Goal: Find specific page/section: Find specific page/section

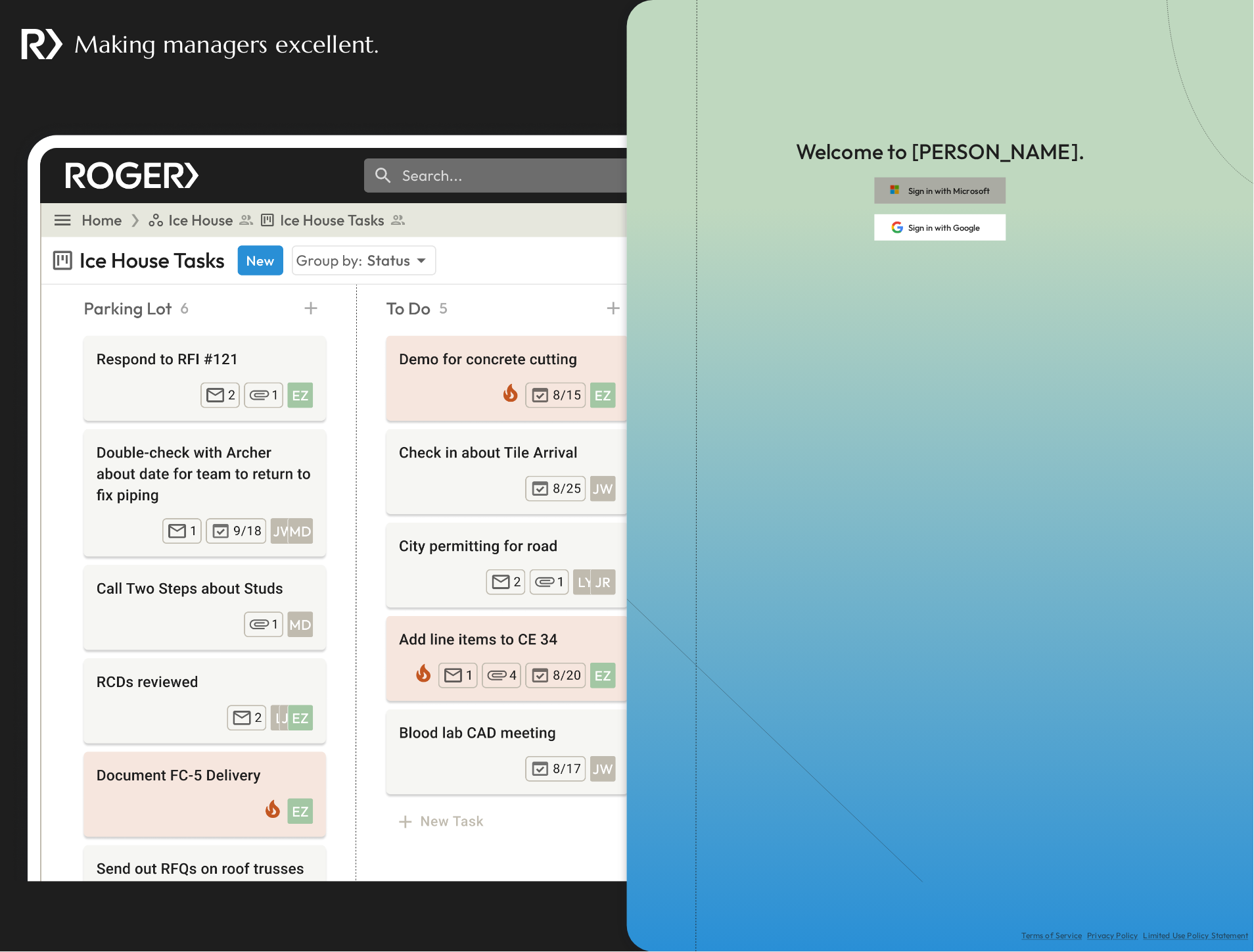
click at [927, 183] on button "Sign in with Microsoft" at bounding box center [940, 190] width 132 height 26
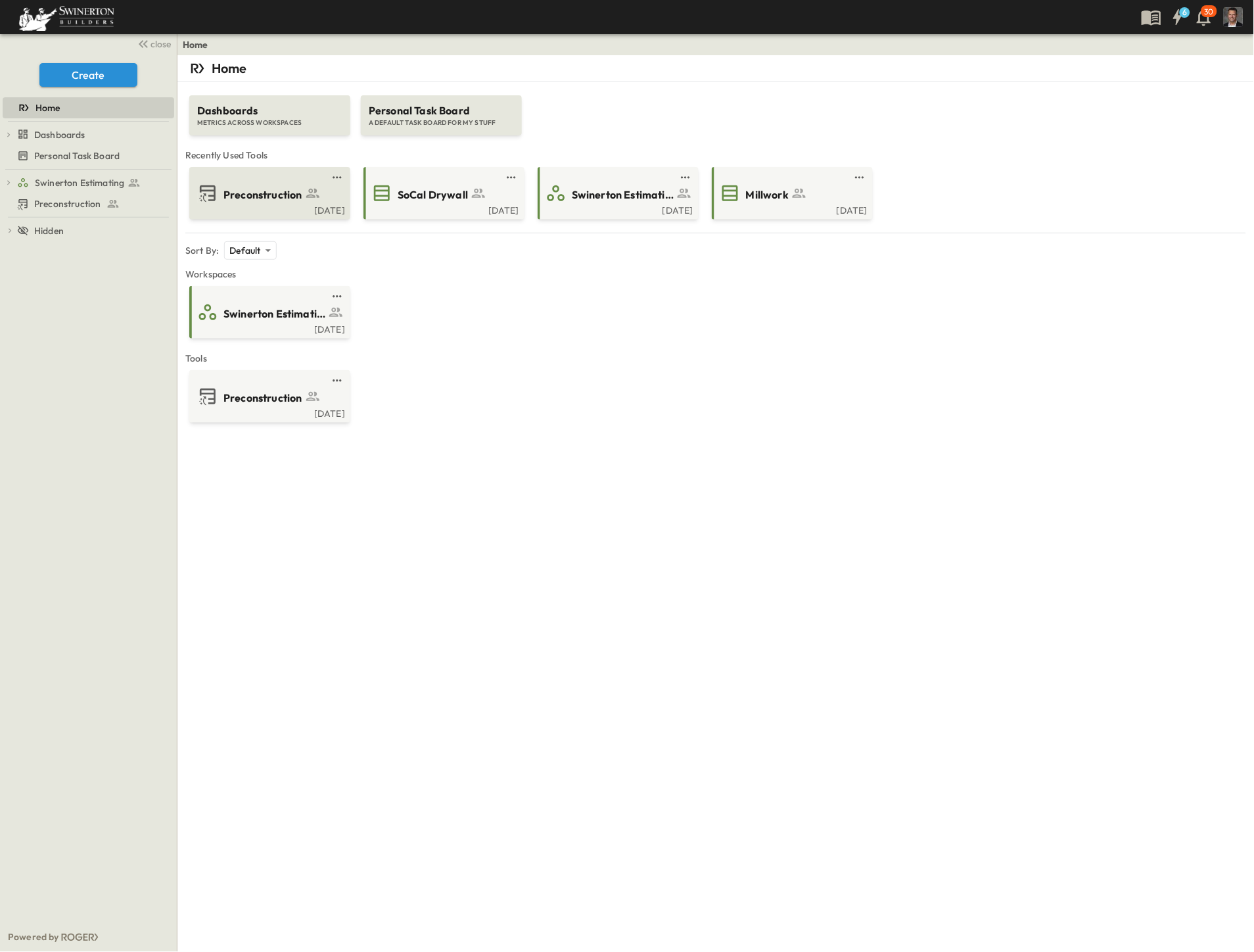
click at [232, 197] on span "Preconstruction" at bounding box center [263, 195] width 79 height 15
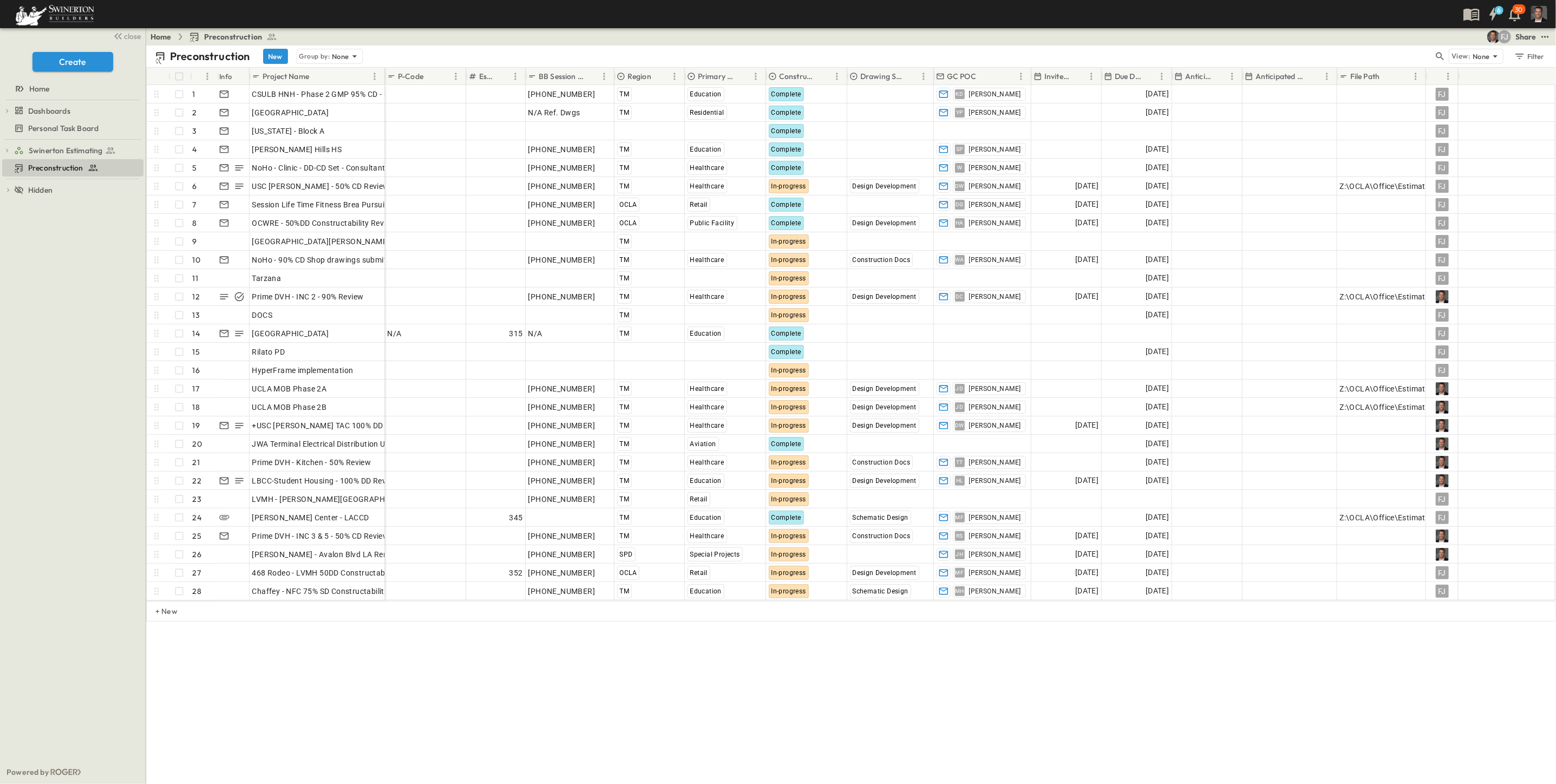
click at [653, 701] on div "Preconstruction New Group by: None View: None Filter # Info Project Name P-Code…" at bounding box center [851, 414] width 1410 height 739
drag, startPoint x: 384, startPoint y: 73, endPoint x: 446, endPoint y: 76, distance: 62.1
click at [446, 76] on div at bounding box center [448, 76] width 11 height 30
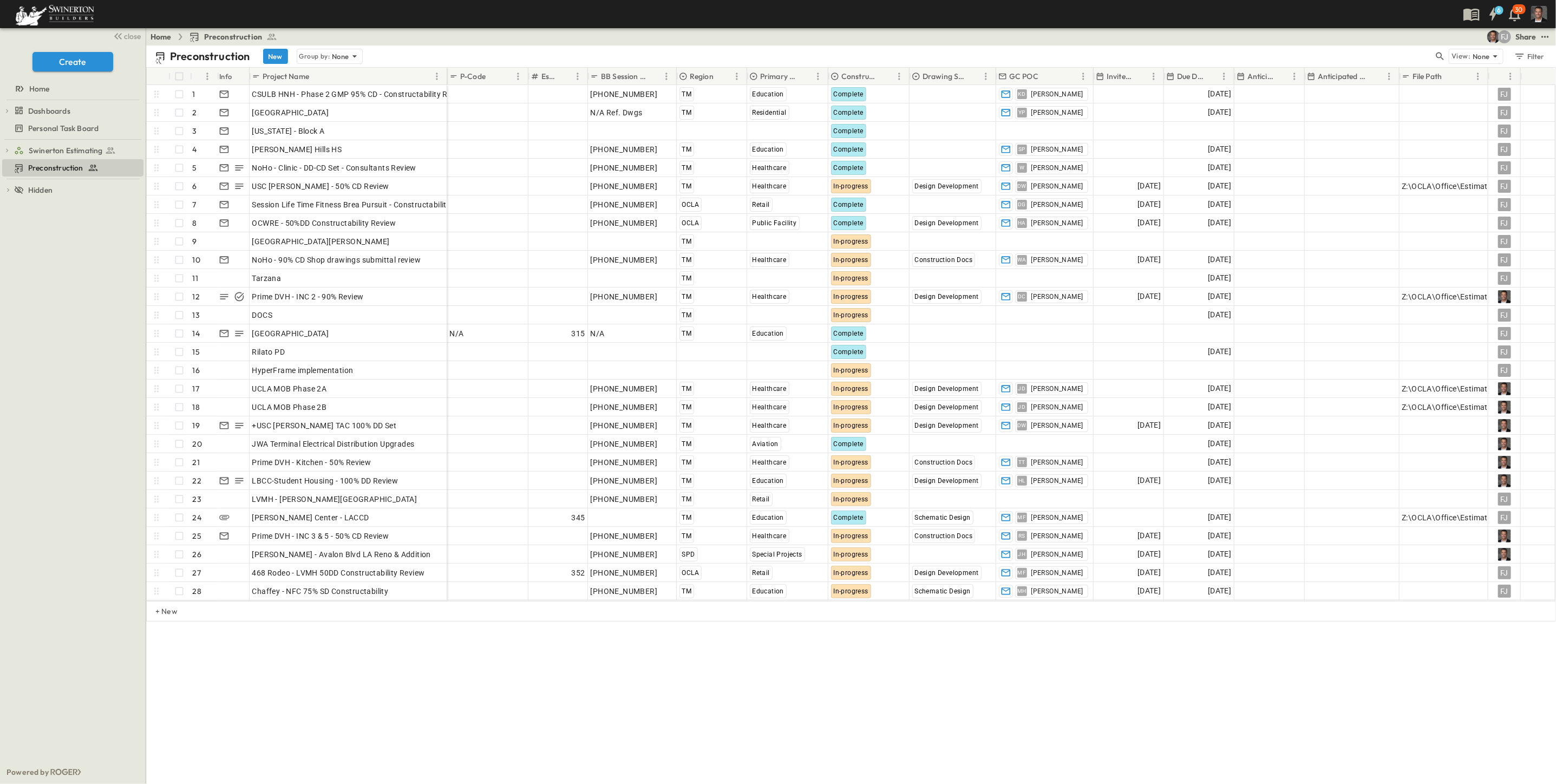
click at [1032, 78] on p "Due Date" at bounding box center [1190, 76] width 26 height 11
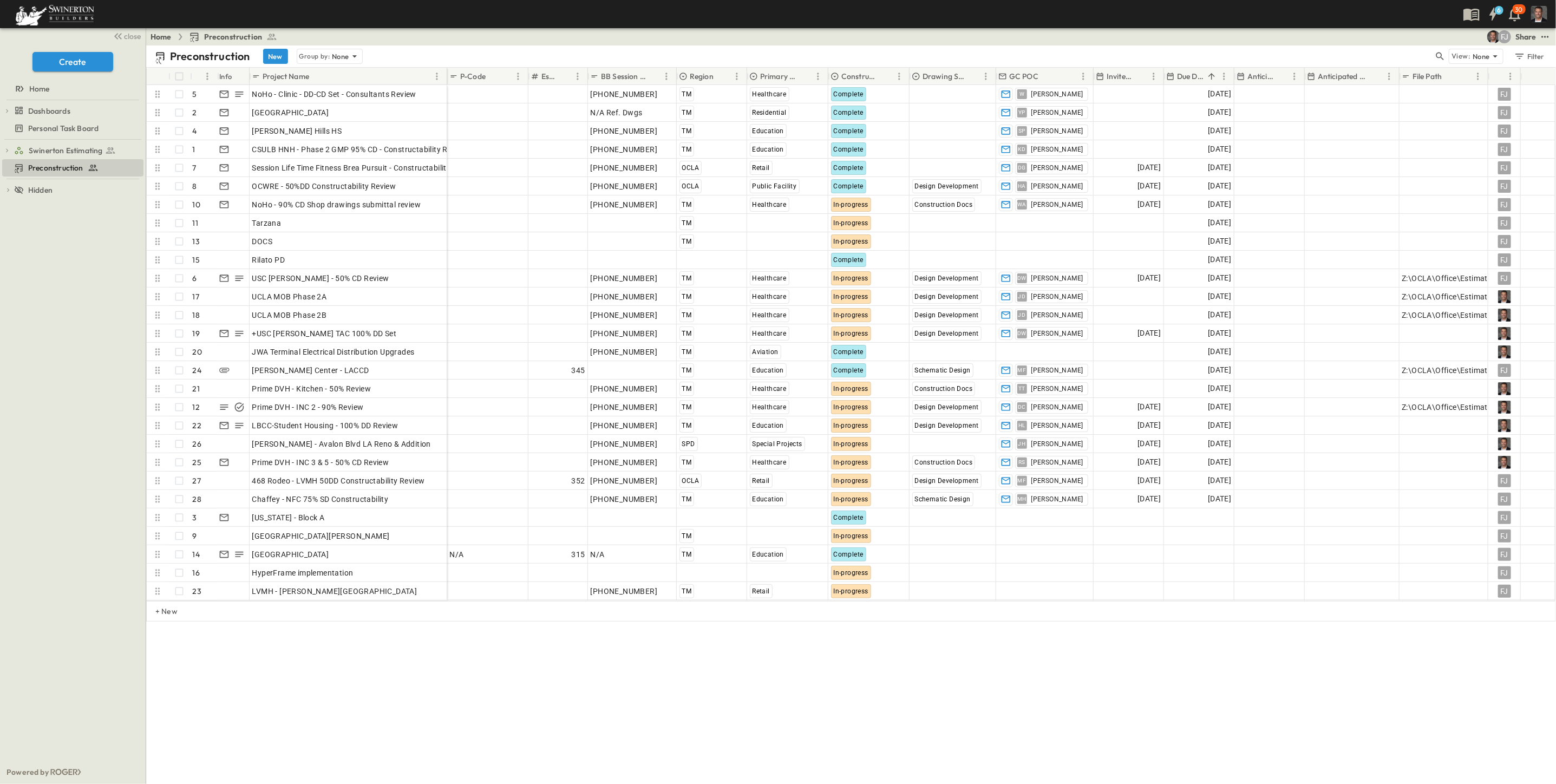
click at [1032, 78] on p "Due Date" at bounding box center [1190, 76] width 26 height 11
